Goal: Task Accomplishment & Management: Manage account settings

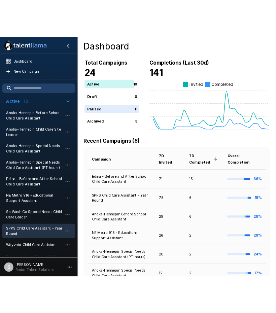
scroll to position [35, 0]
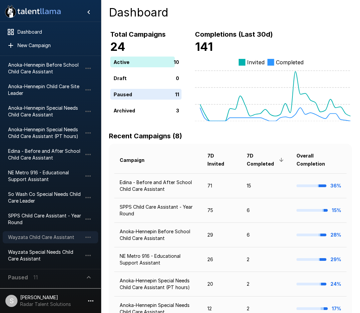
click at [51, 234] on span "Wayzata Child Care Assistant" at bounding box center [45, 237] width 74 height 7
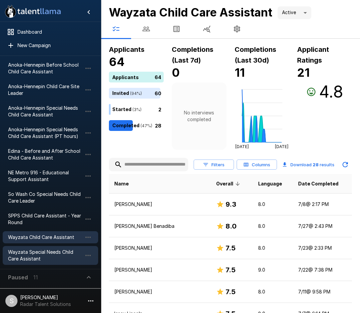
click at [37, 256] on span "Wayzata Special Needs Child Care Assistant" at bounding box center [45, 254] width 74 height 13
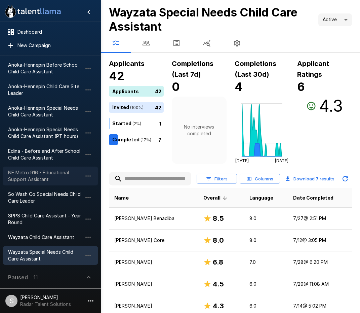
click at [28, 173] on span "NE Metro 916 - Educational Support Assistant" at bounding box center [45, 175] width 74 height 13
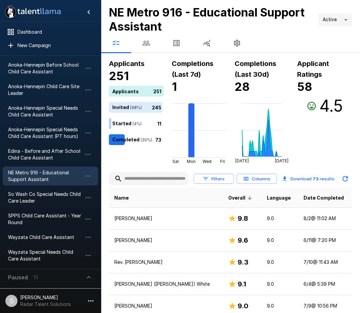
click at [248, 27] on h4 "NE Metro 916 - Educational Support Assistant" at bounding box center [211, 19] width 204 height 28
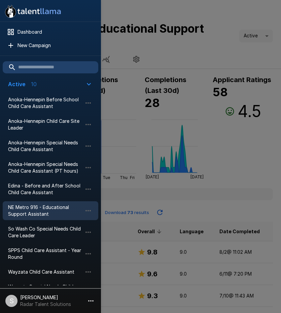
click at [193, 50] on div at bounding box center [140, 156] width 281 height 313
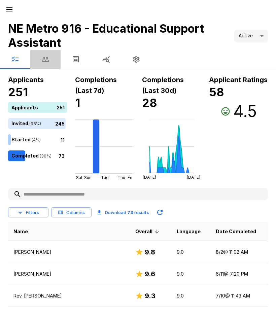
click at [44, 58] on icon "button" at bounding box center [45, 59] width 8 height 8
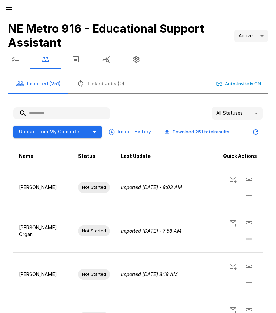
click at [43, 115] on input "text" at bounding box center [61, 113] width 96 height 12
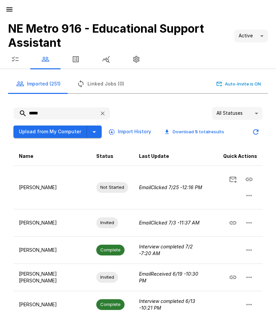
drag, startPoint x: 43, startPoint y: 114, endPoint x: 21, endPoint y: 115, distance: 21.6
click at [21, 115] on input "*****" at bounding box center [53, 113] width 80 height 12
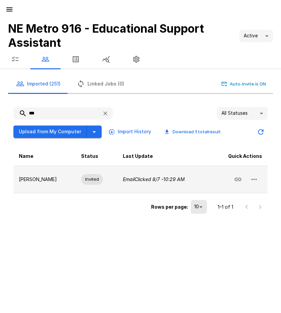
click at [254, 180] on icon "button" at bounding box center [254, 179] width 8 height 8
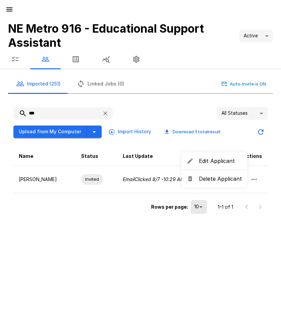
click at [222, 180] on span "Delete Applicant" at bounding box center [220, 178] width 43 height 8
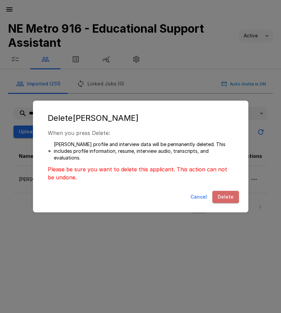
click at [219, 196] on button "Delete" at bounding box center [225, 197] width 27 height 12
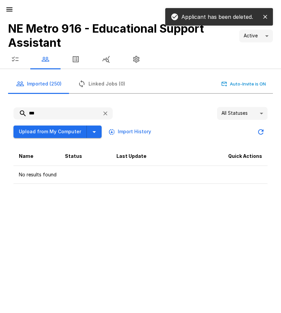
drag, startPoint x: 29, startPoint y: 114, endPoint x: 21, endPoint y: 114, distance: 8.1
click at [21, 114] on input "***" at bounding box center [54, 113] width 83 height 12
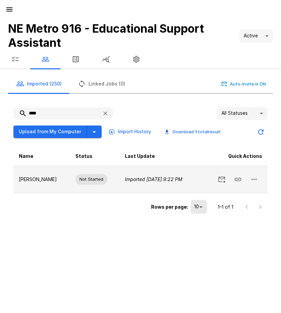
click at [254, 181] on icon "button" at bounding box center [254, 179] width 8 height 8
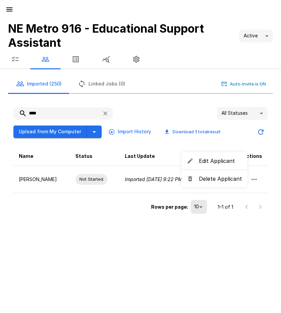
click at [222, 179] on span "Delete Applicant" at bounding box center [220, 178] width 43 height 8
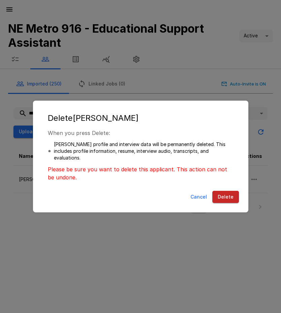
click at [226, 196] on button "Delete" at bounding box center [225, 197] width 27 height 12
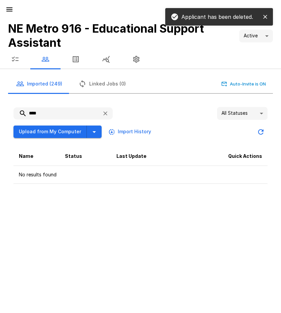
drag, startPoint x: 46, startPoint y: 108, endPoint x: 15, endPoint y: 113, distance: 31.4
click at [15, 113] on input "****" at bounding box center [54, 113] width 83 height 12
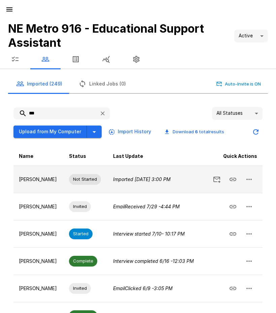
click at [247, 183] on icon "button" at bounding box center [249, 179] width 8 height 8
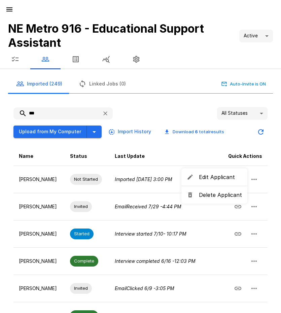
click at [210, 196] on span "Delete Applicant" at bounding box center [220, 195] width 43 height 8
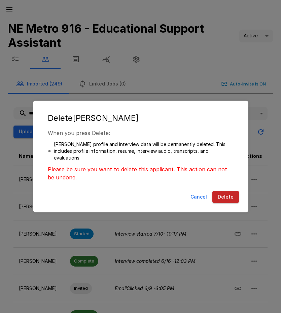
click at [229, 195] on button "Delete" at bounding box center [225, 197] width 27 height 12
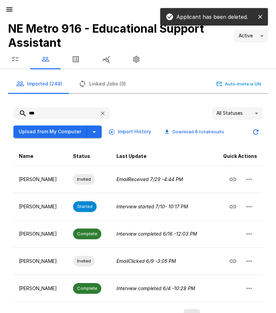
drag, startPoint x: 43, startPoint y: 115, endPoint x: 18, endPoint y: 114, distance: 24.9
click at [18, 114] on input "***" at bounding box center [53, 113] width 80 height 12
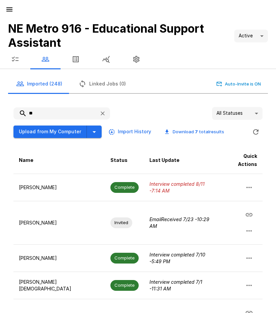
type input "*"
